Goal: Task Accomplishment & Management: Complete application form

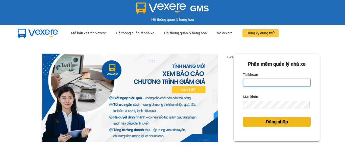
type input "vpbt1.mocthao"
click at [276, 121] on span "Đăng nhập" at bounding box center [277, 121] width 22 height 7
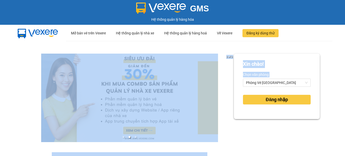
drag, startPoint x: 264, startPoint y: 119, endPoint x: 270, endPoint y: 106, distance: 13.8
click at [253, 118] on div "Xin chào! Chọn văn phòng Phòng Vé [GEOGRAPHIC_DATA] nhập" at bounding box center [277, 86] width 86 height 65
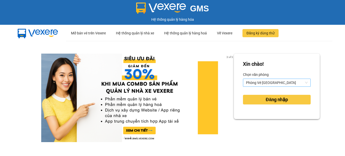
click at [280, 81] on span "Phòng Vé [GEOGRAPHIC_DATA]" at bounding box center [277, 83] width 62 height 8
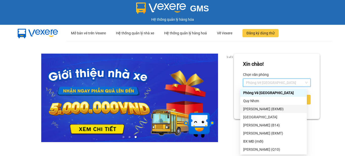
click at [269, 108] on div "[PERSON_NAME] (BXMĐ)" at bounding box center [273, 109] width 61 height 6
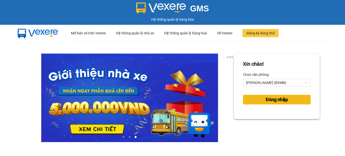
click at [260, 95] on button "Đăng nhập" at bounding box center [277, 100] width 68 height 10
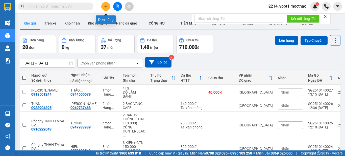
click at [106, 9] on button at bounding box center [105, 6] width 9 height 9
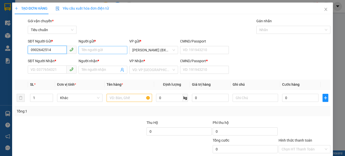
type input "0902642514"
click at [120, 50] on input "Người gửi *" at bounding box center [103, 50] width 49 height 8
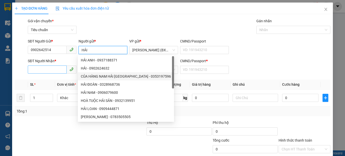
type input "HẢI"
click at [50, 67] on input "SĐT Người Nhận *" at bounding box center [47, 69] width 39 height 8
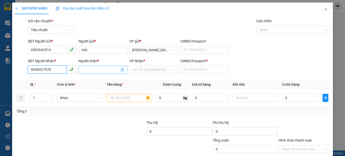
type input "0938327970"
click at [87, 70] on input "Người nhận *" at bounding box center [101, 70] width 38 height 6
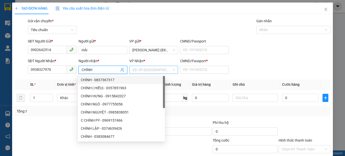
type input "CHÍNH"
click at [136, 72] on input "search" at bounding box center [151, 70] width 39 height 8
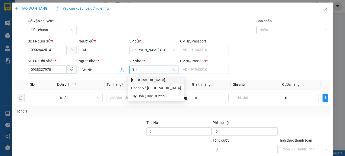
type input "TUY"
click at [137, 79] on div "Tuy Hòa" at bounding box center [156, 80] width 50 height 6
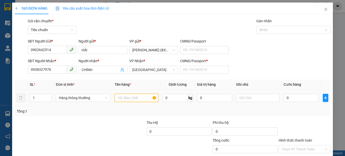
click at [117, 95] on input "text" at bounding box center [137, 98] width 44 height 8
type input "1 KIỆN"
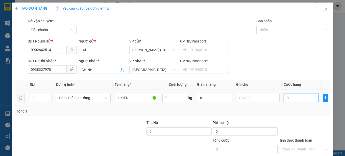
click at [292, 99] on input "0" at bounding box center [301, 98] width 35 height 8
type input "4"
type input "40"
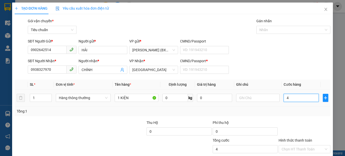
type input "40"
type input "40.000"
click at [250, 68] on div "SĐT Người Nhận * 0938327970 Người nhận * CHÍNH VP Nhận * Tuy Hòa CMND/Passport …" at bounding box center [179, 67] width 305 height 18
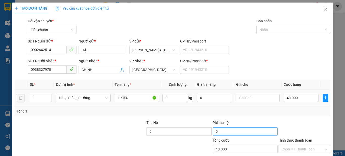
scroll to position [31, 0]
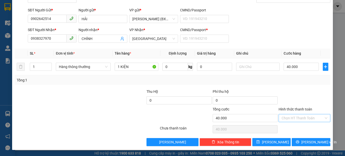
click at [303, 117] on input "Hình thức thanh toán" at bounding box center [303, 118] width 42 height 8
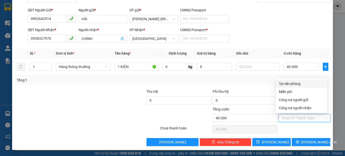
click at [304, 80] on div "Tại văn phòng" at bounding box center [301, 84] width 51 height 8
type input "0"
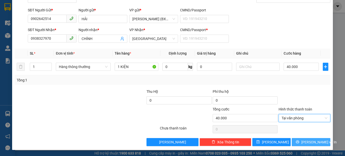
click at [311, 140] on span "Lưu và In" at bounding box center [318, 142] width 35 height 6
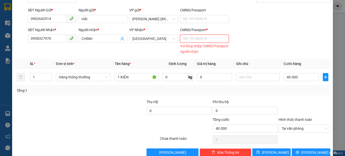
click at [191, 39] on input "CMND/Passport *" at bounding box center [204, 39] width 49 height 8
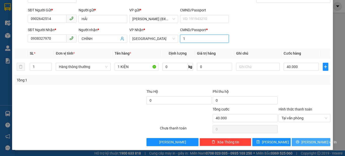
type input "1"
click at [299, 144] on span "printer" at bounding box center [298, 142] width 4 height 4
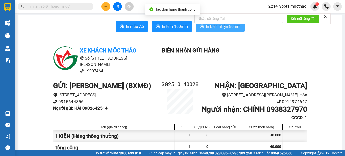
click at [222, 29] on span "In biên nhận 80mm" at bounding box center [223, 26] width 35 height 6
